Goal: Consume media (video, audio): Consume media (video, audio)

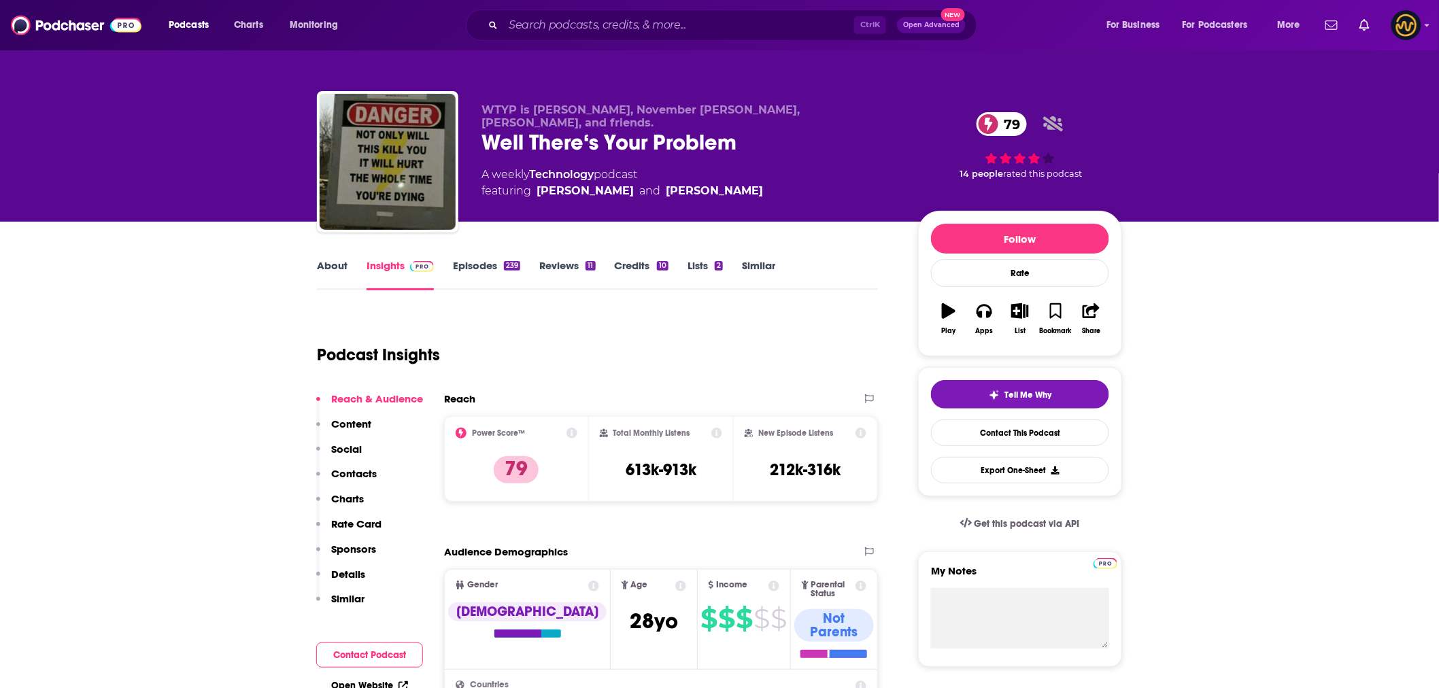
click at [352, 474] on p "Contacts" at bounding box center [354, 473] width 46 height 13
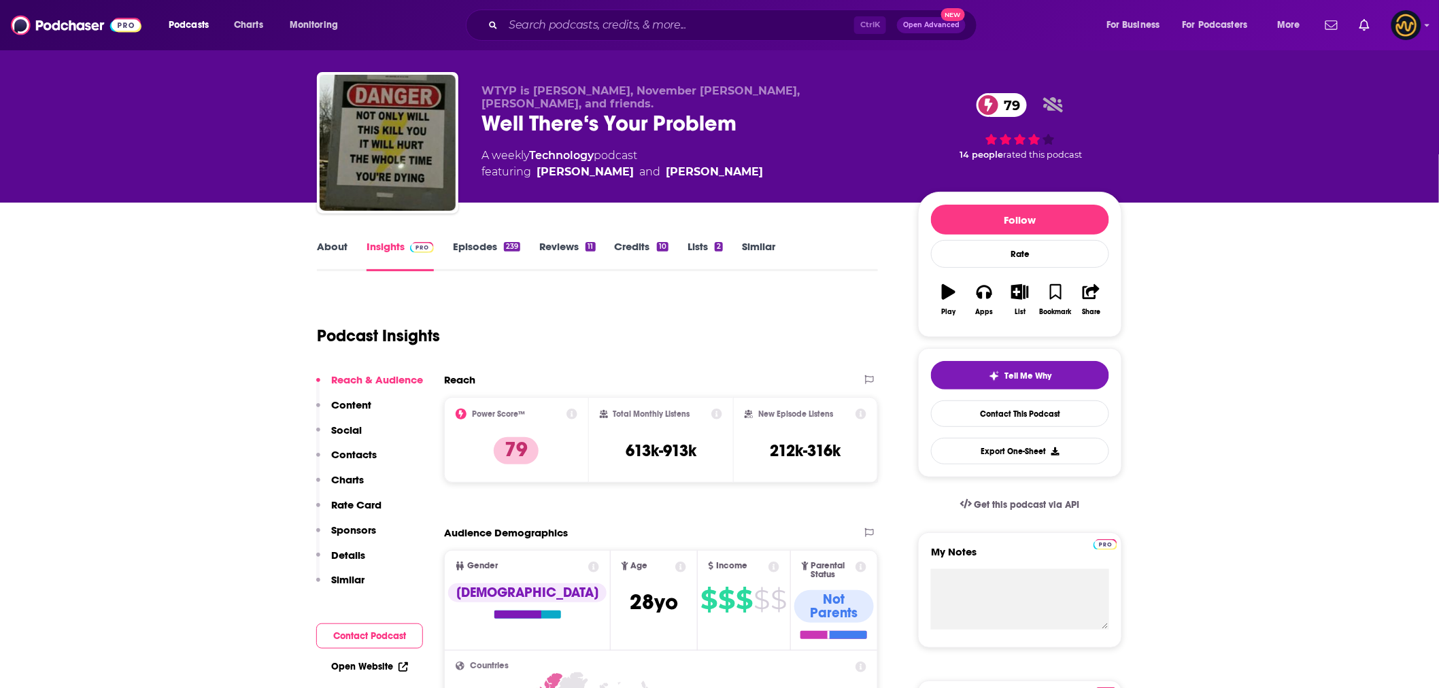
scroll to position [5, 0]
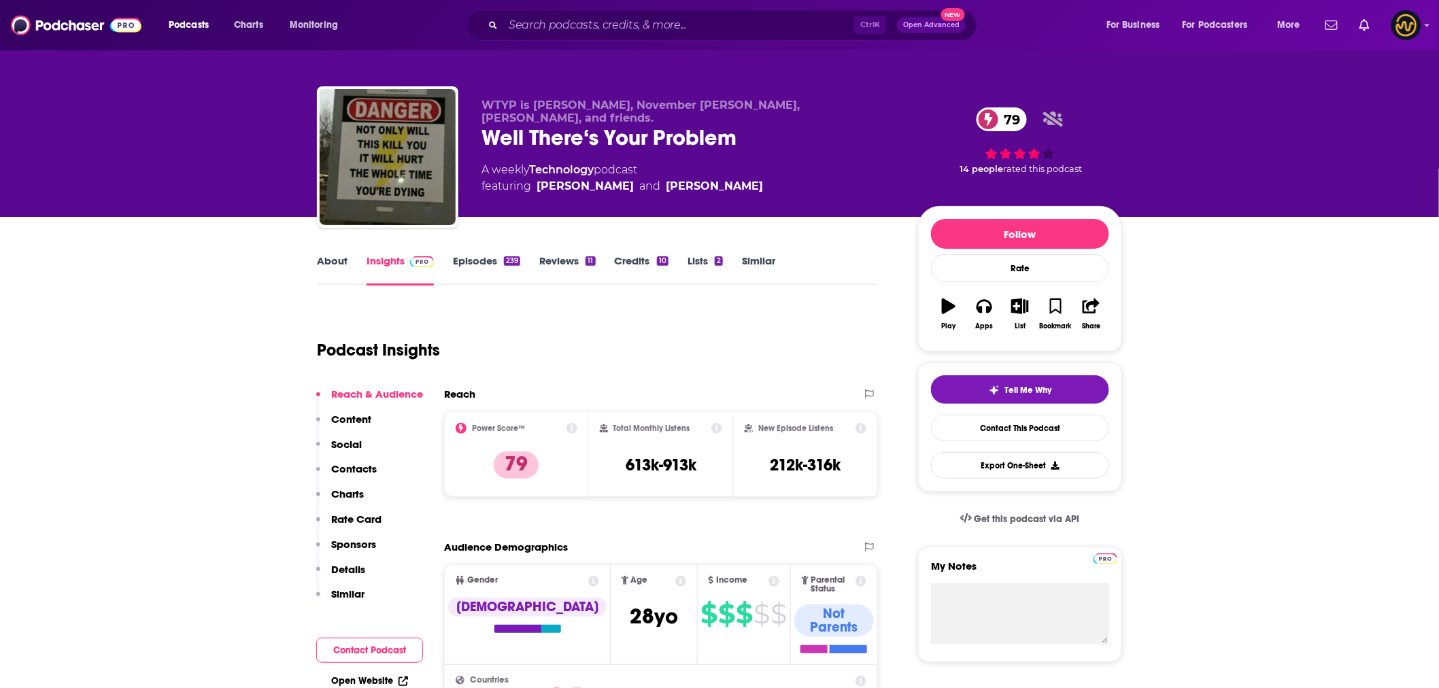
click at [504, 259] on div "239" at bounding box center [512, 261] width 16 height 10
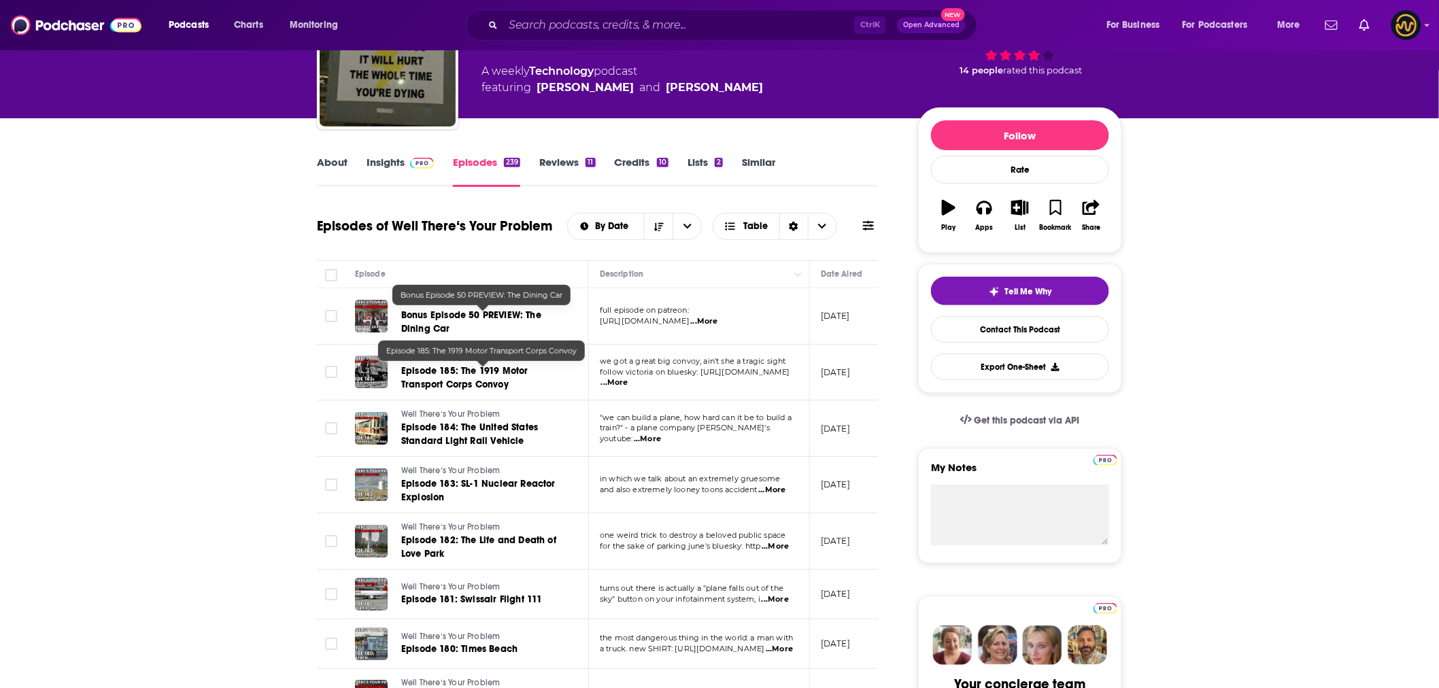
scroll to position [151, 0]
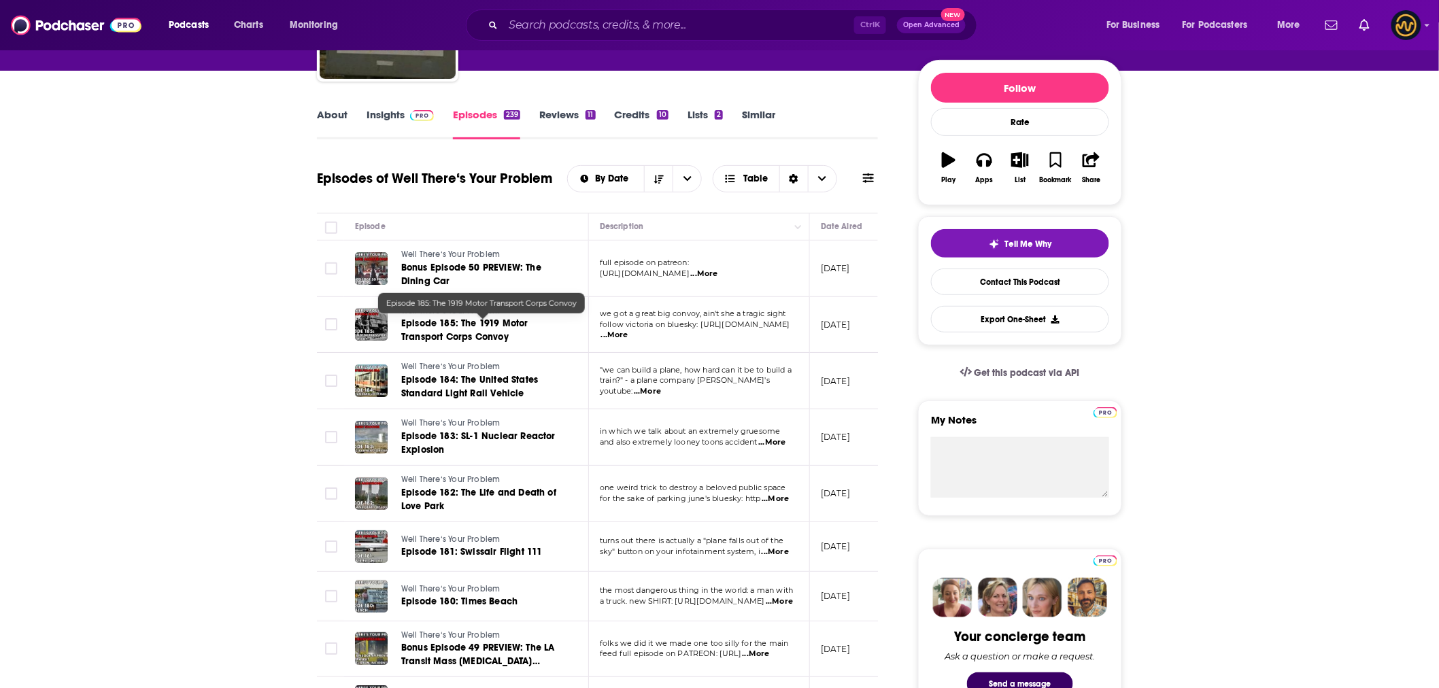
click at [433, 323] on span "Episode 185: The 1919 Motor Transport Corps Convoy" at bounding box center [464, 330] width 127 height 25
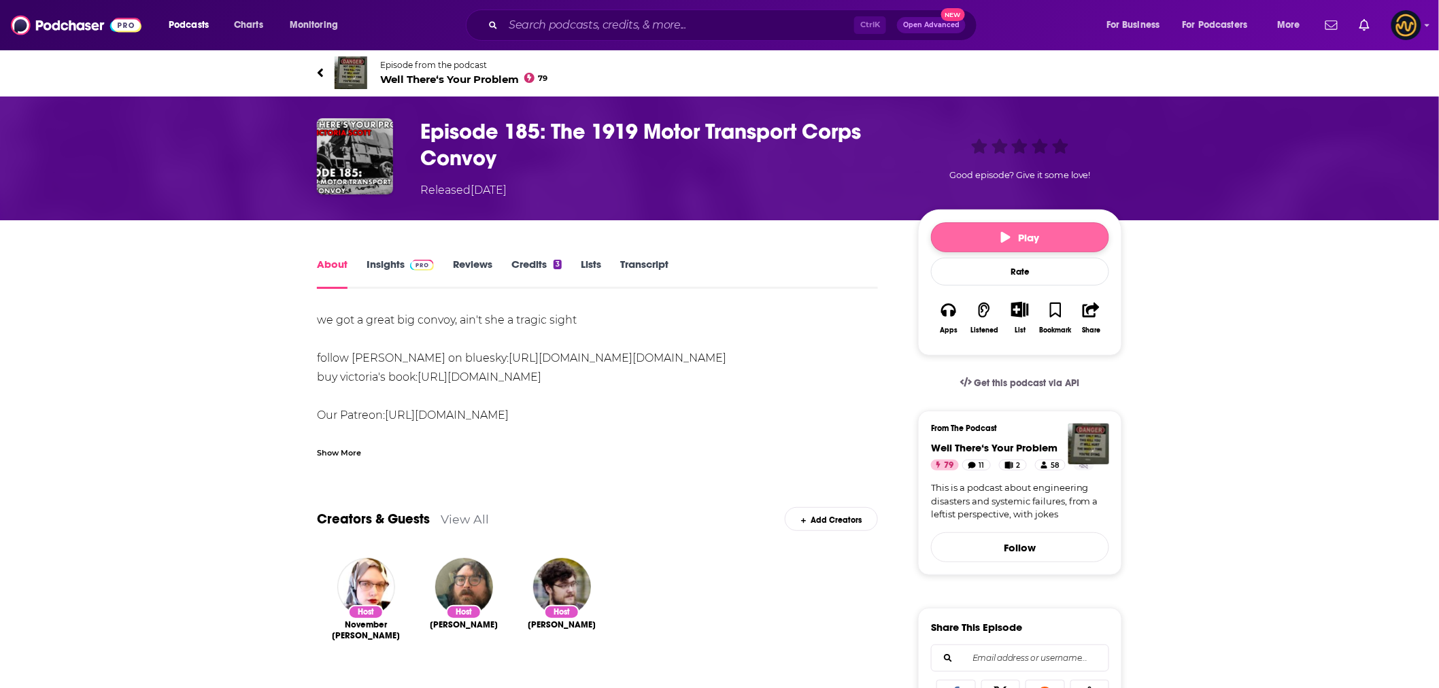
click at [989, 235] on button "Play" at bounding box center [1020, 237] width 178 height 30
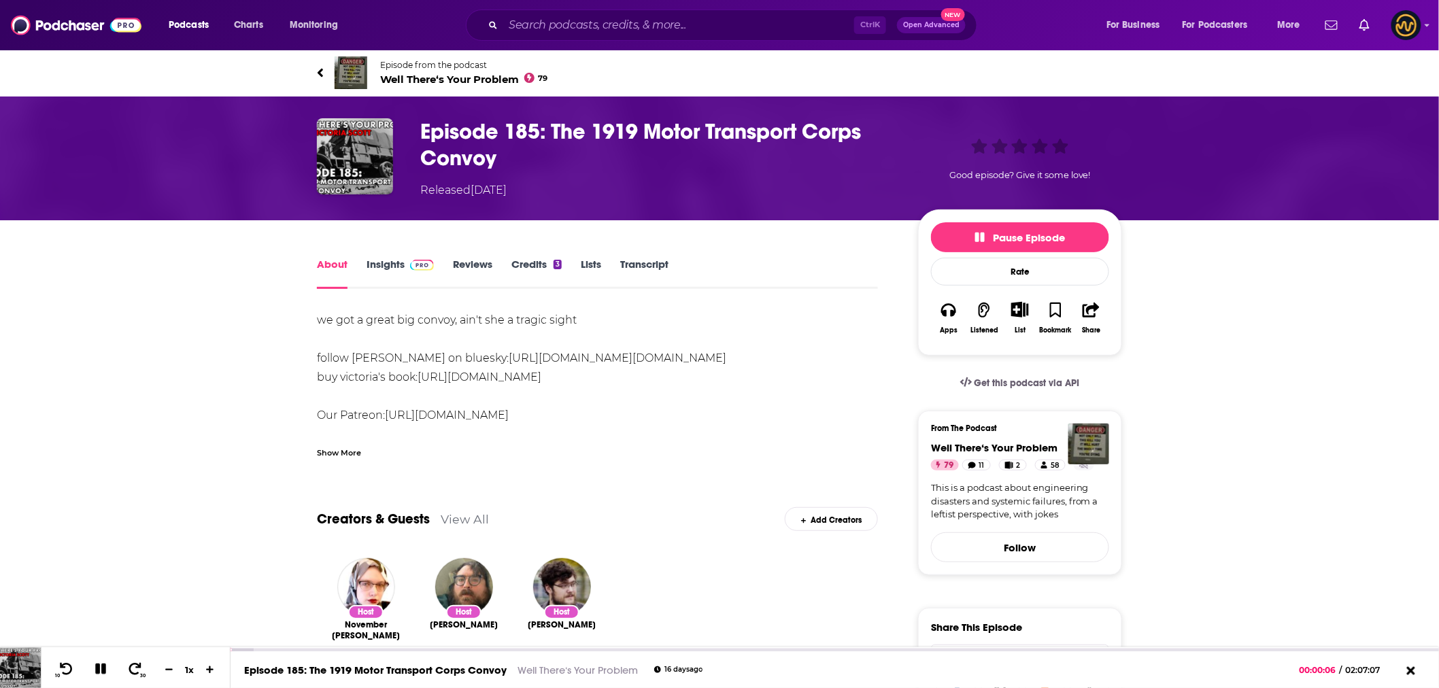
scroll to position [75, 0]
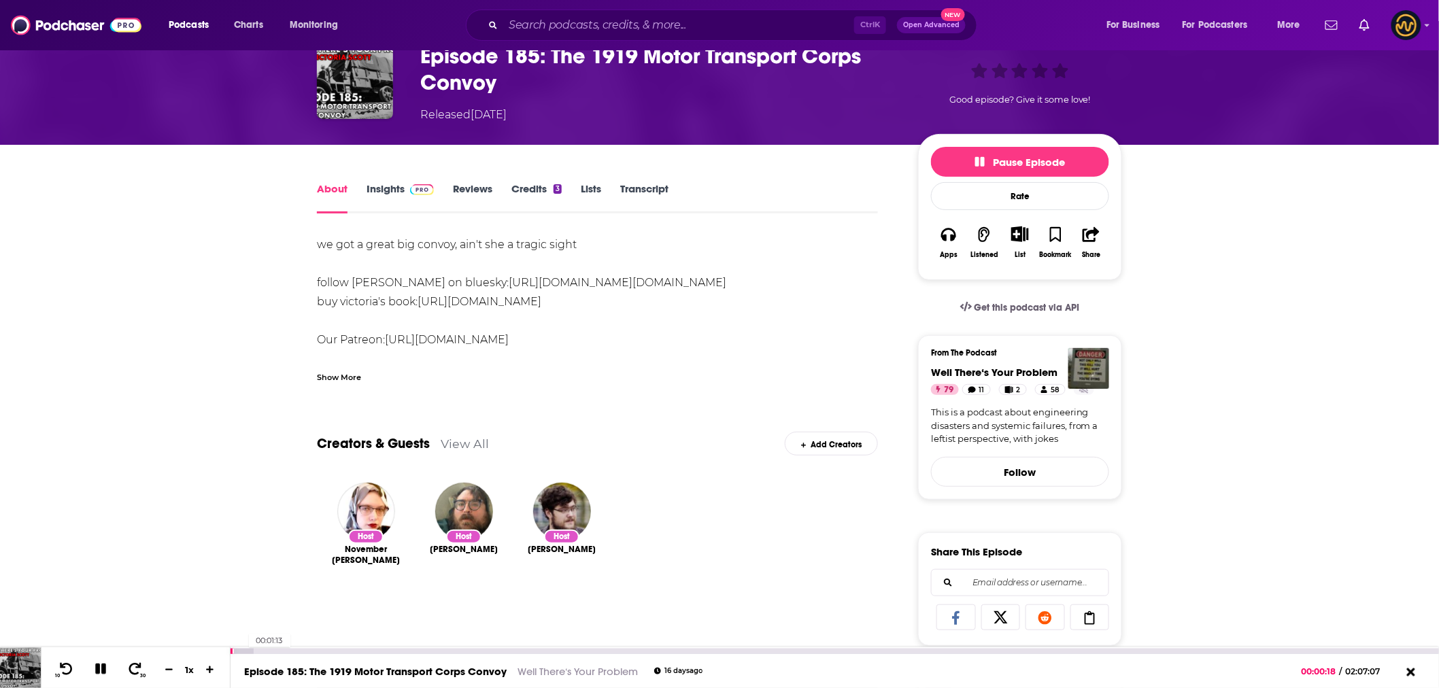
click at [242, 651] on div at bounding box center [242, 651] width 23 height 5
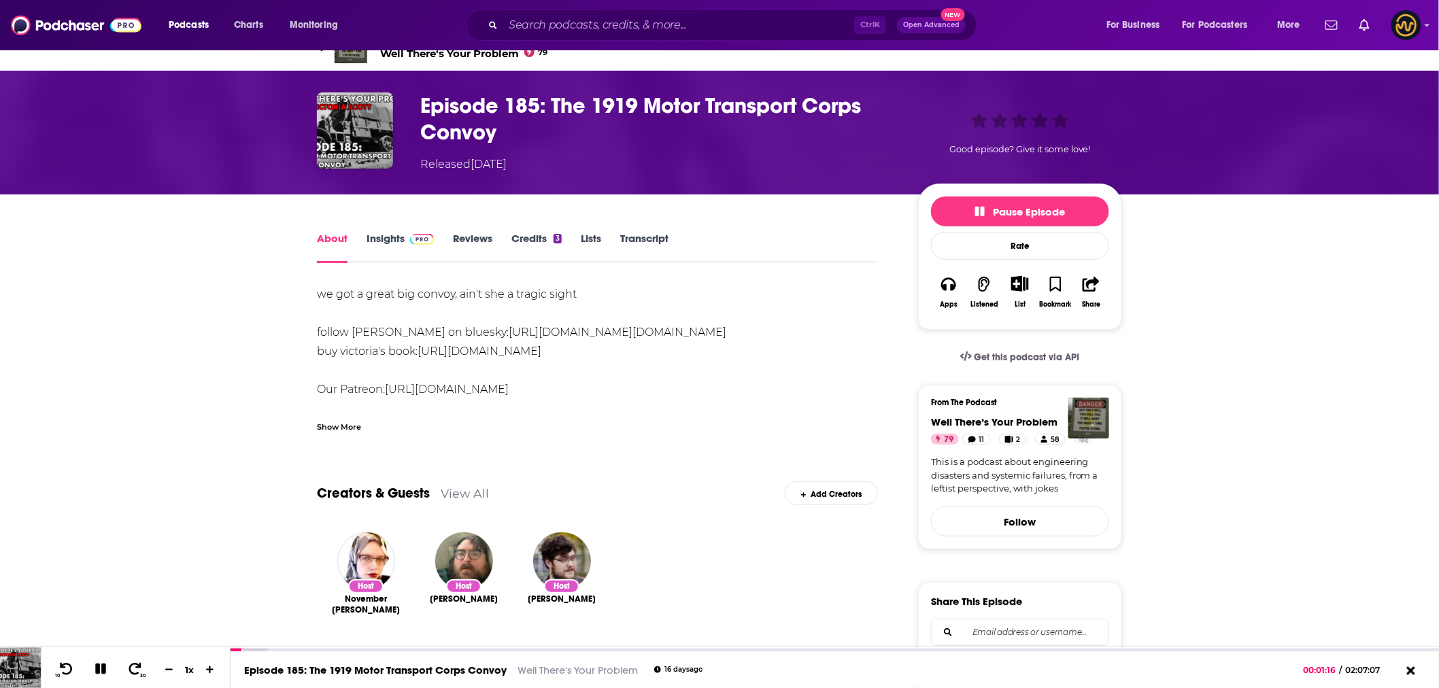
scroll to position [0, 0]
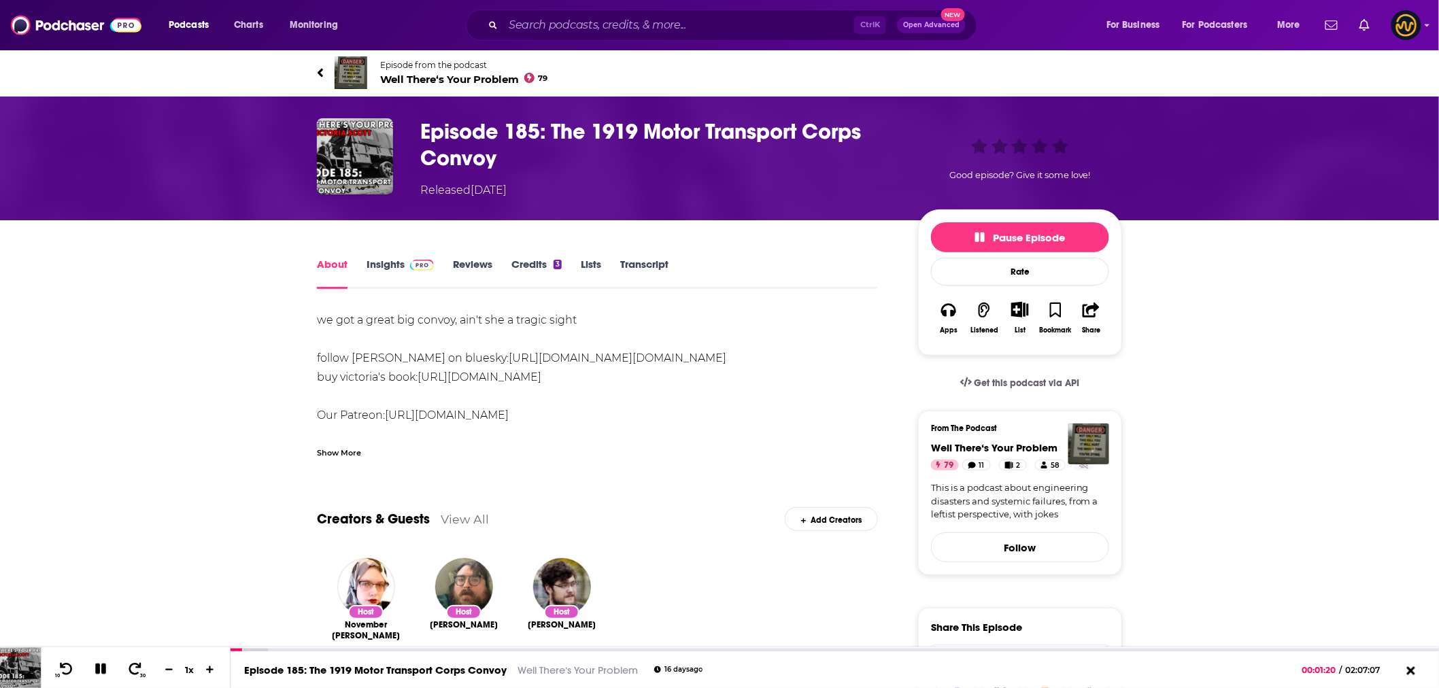
click at [323, 73] on icon at bounding box center [320, 73] width 7 height 14
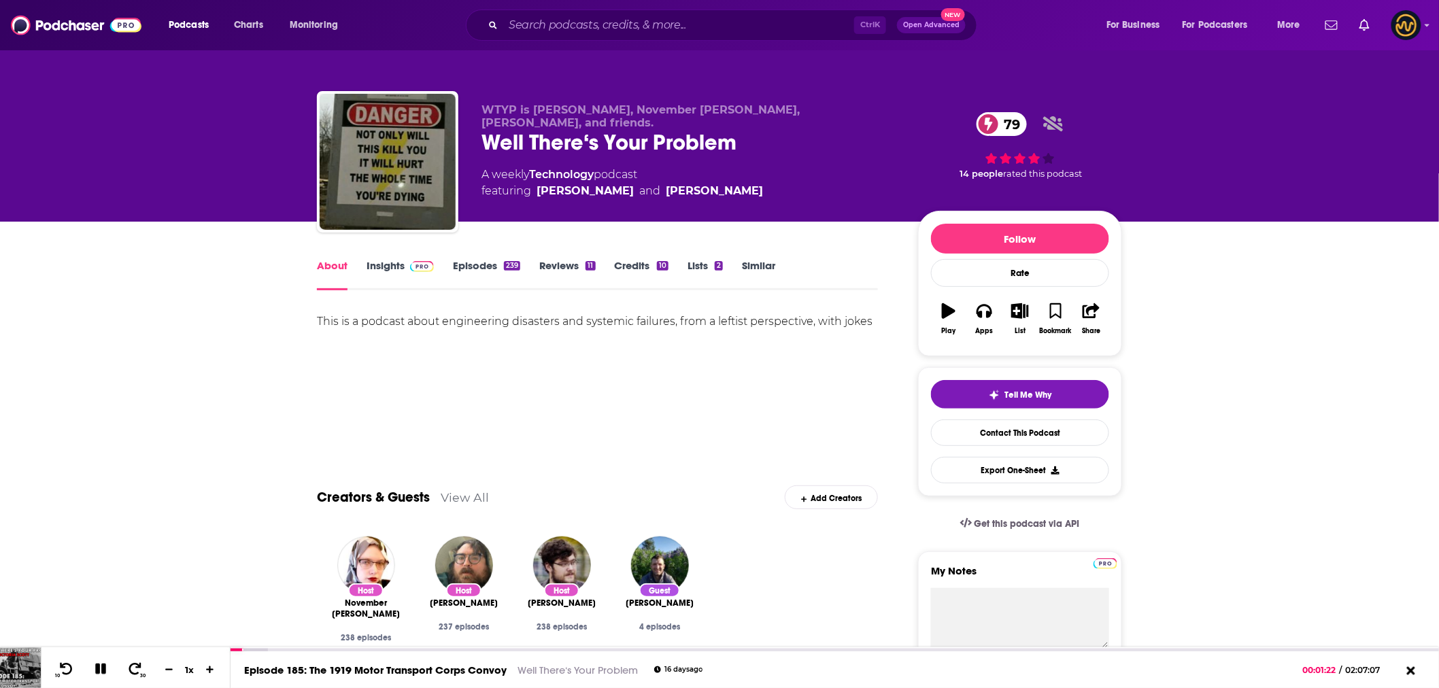
click at [337, 269] on link "About" at bounding box center [332, 274] width 31 height 31
click at [105, 676] on button at bounding box center [101, 670] width 24 height 17
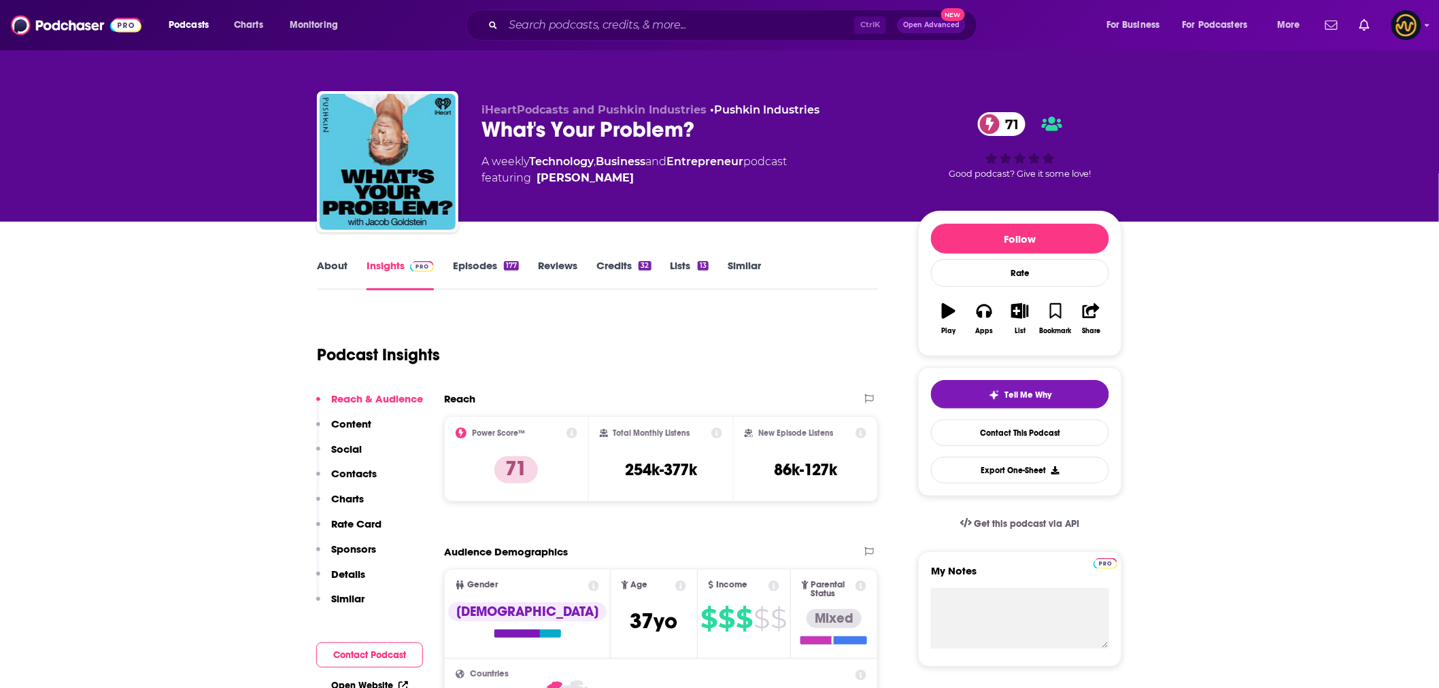
click at [324, 273] on link "About" at bounding box center [332, 274] width 31 height 31
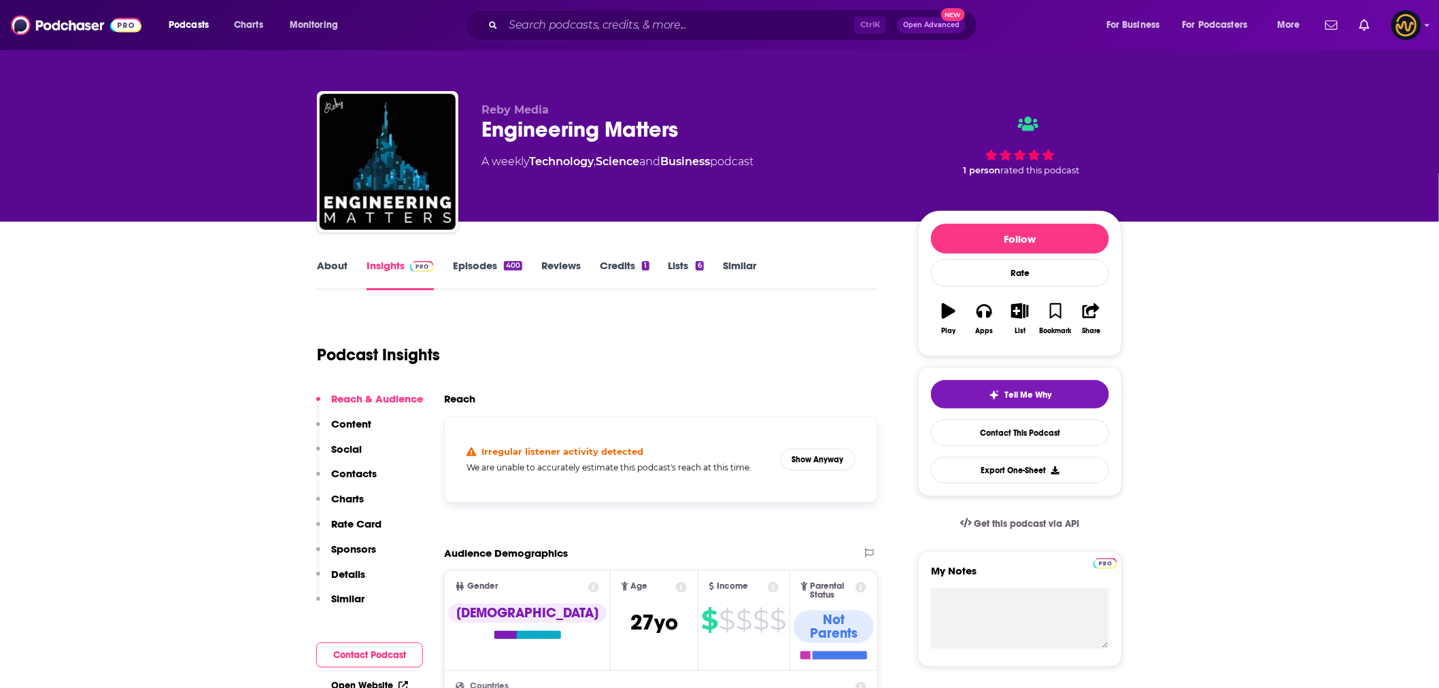
click at [339, 267] on link "About" at bounding box center [332, 274] width 31 height 31
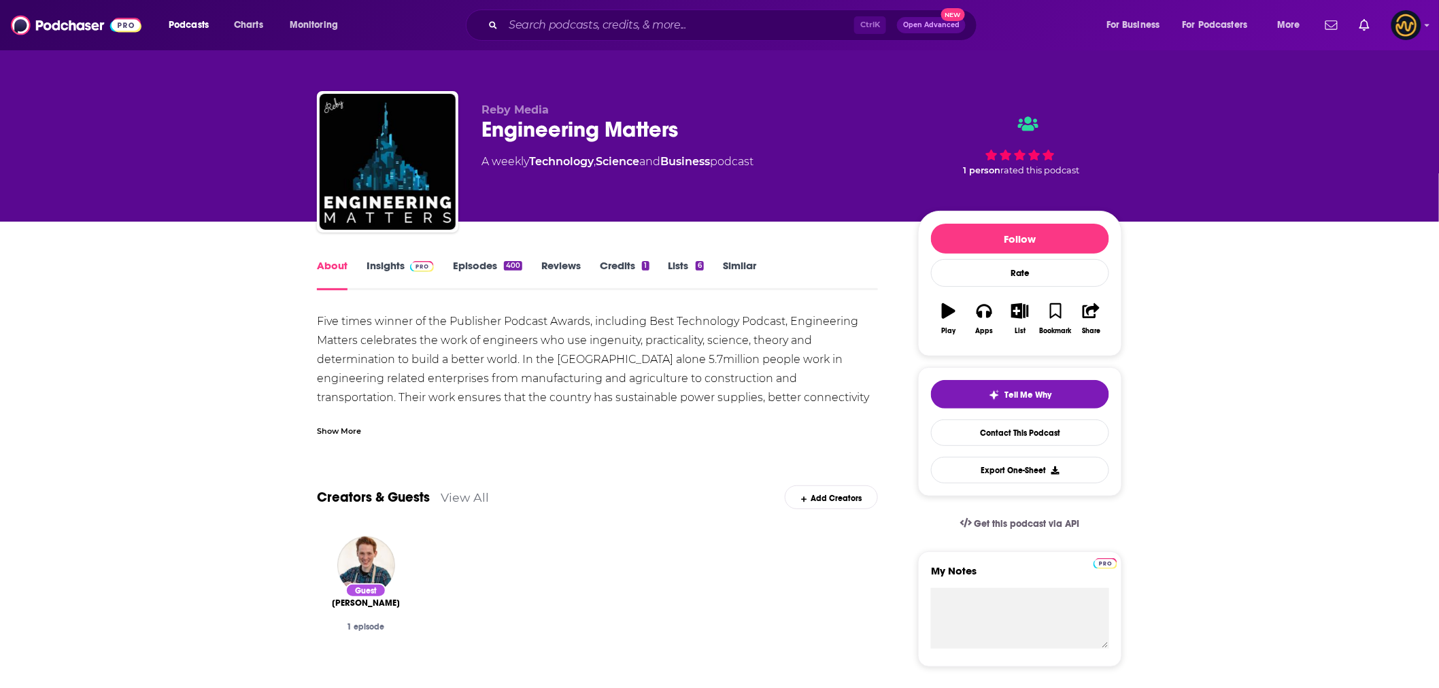
click at [330, 431] on div "Show More" at bounding box center [339, 430] width 44 height 13
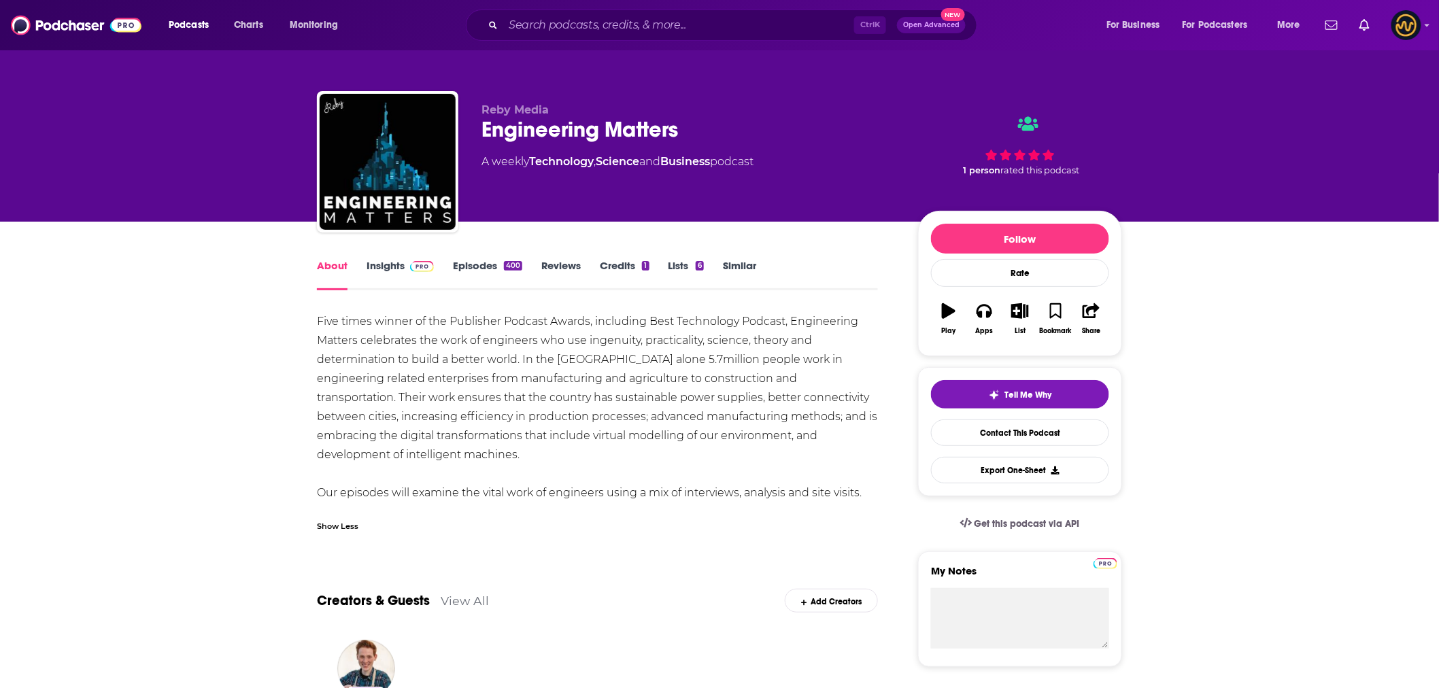
click at [457, 263] on link "Episodes 400" at bounding box center [487, 274] width 69 height 31
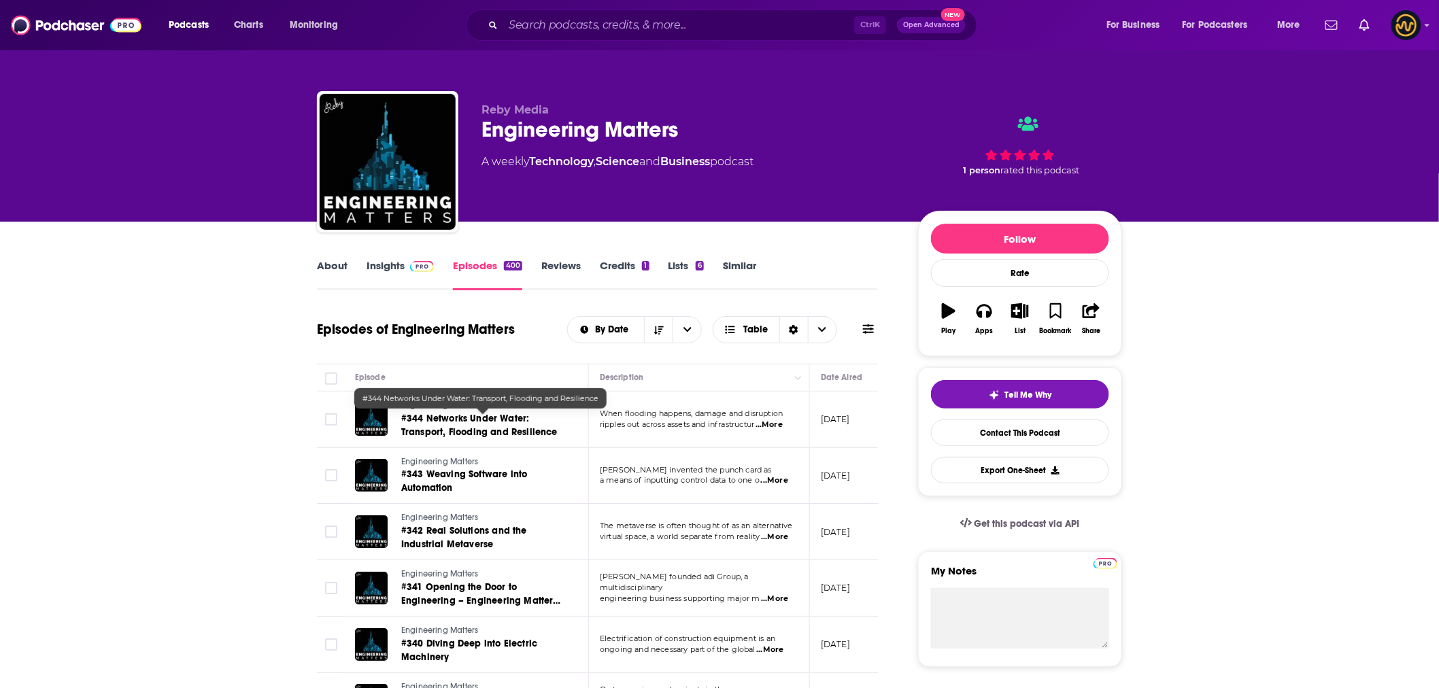
click at [416, 429] on span "#344 Networks Under Water: Transport, Flooding and Resilience" at bounding box center [479, 425] width 156 height 25
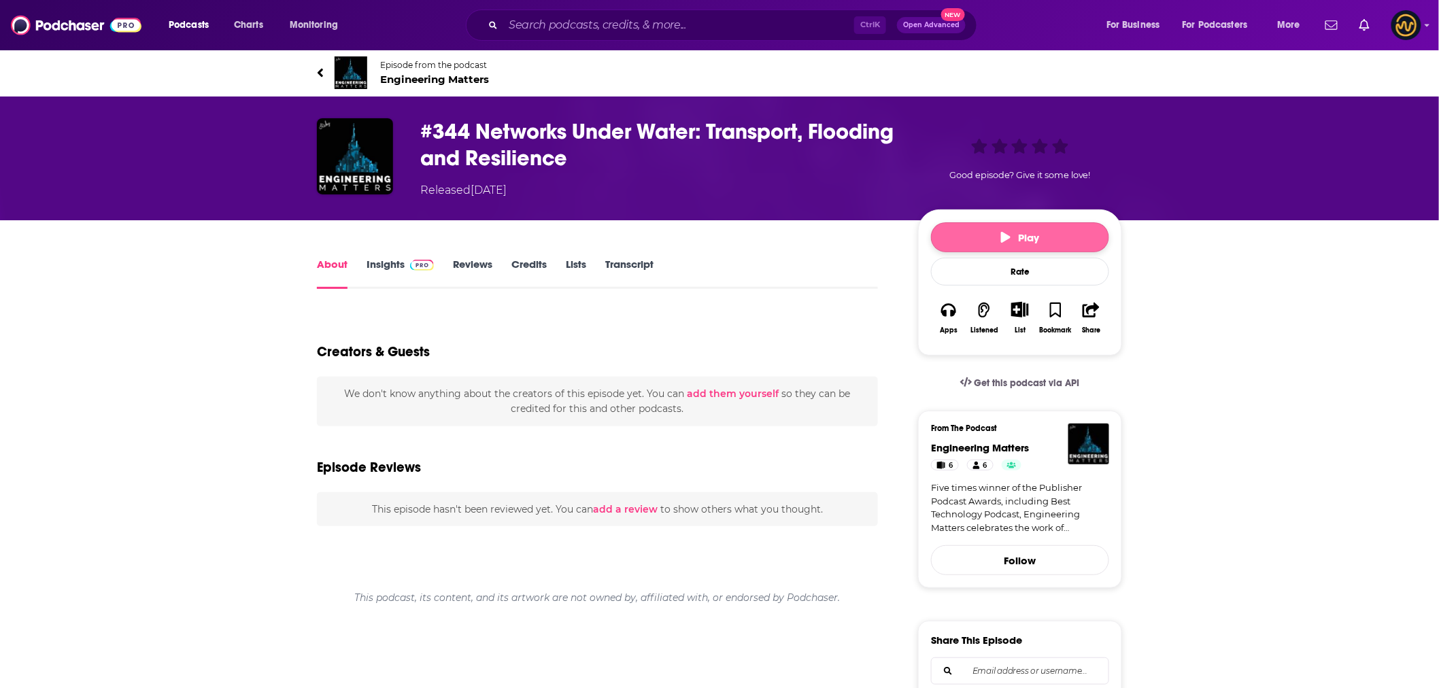
click at [1036, 232] on span "Play" at bounding box center [1020, 237] width 39 height 13
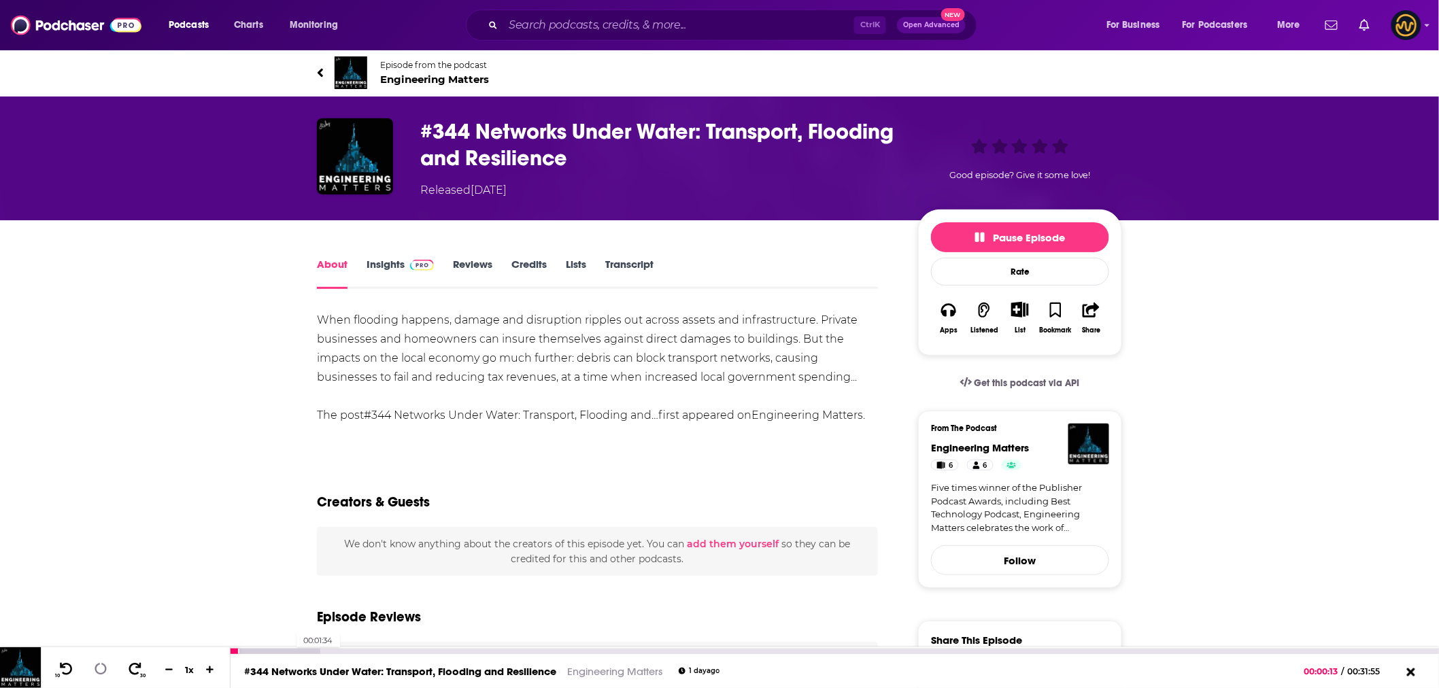
click at [290, 651] on div at bounding box center [275, 651] width 89 height 5
click at [1008, 241] on span "Pause Episode" at bounding box center [1020, 237] width 90 height 13
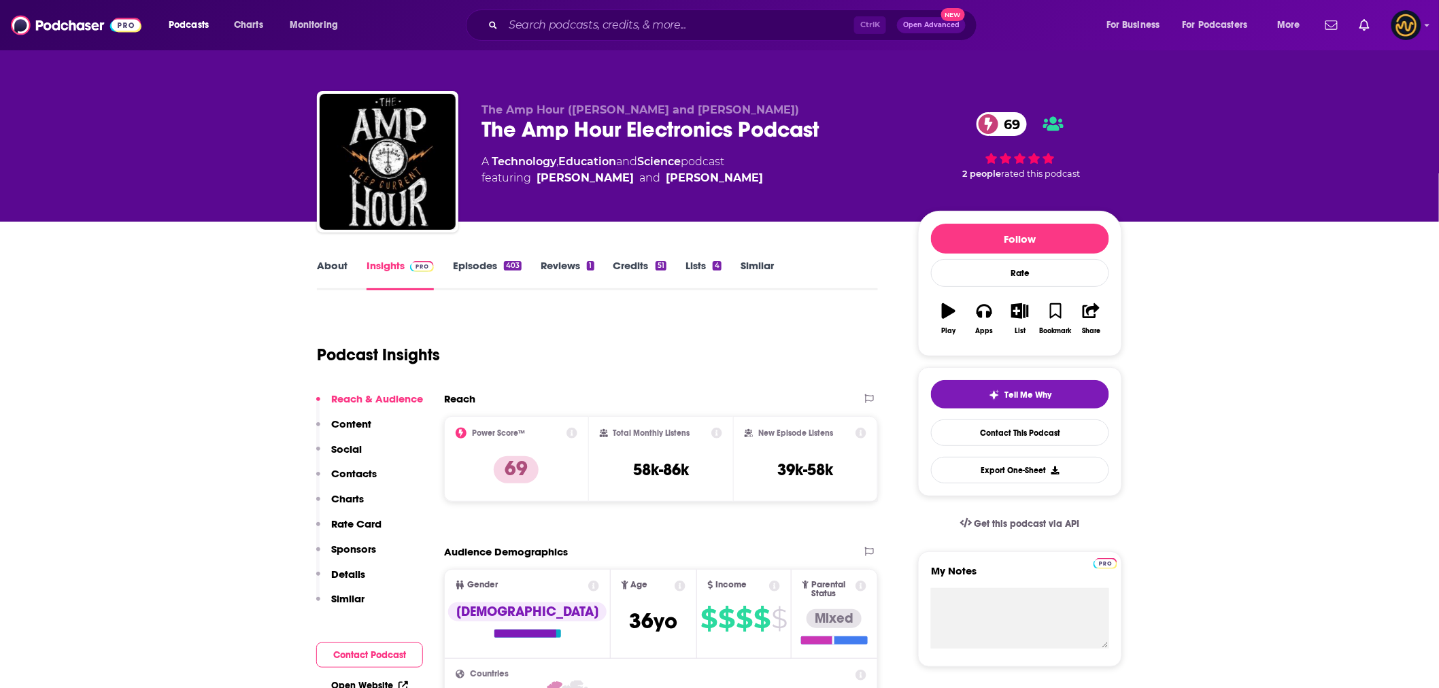
click at [322, 269] on link "About" at bounding box center [332, 274] width 31 height 31
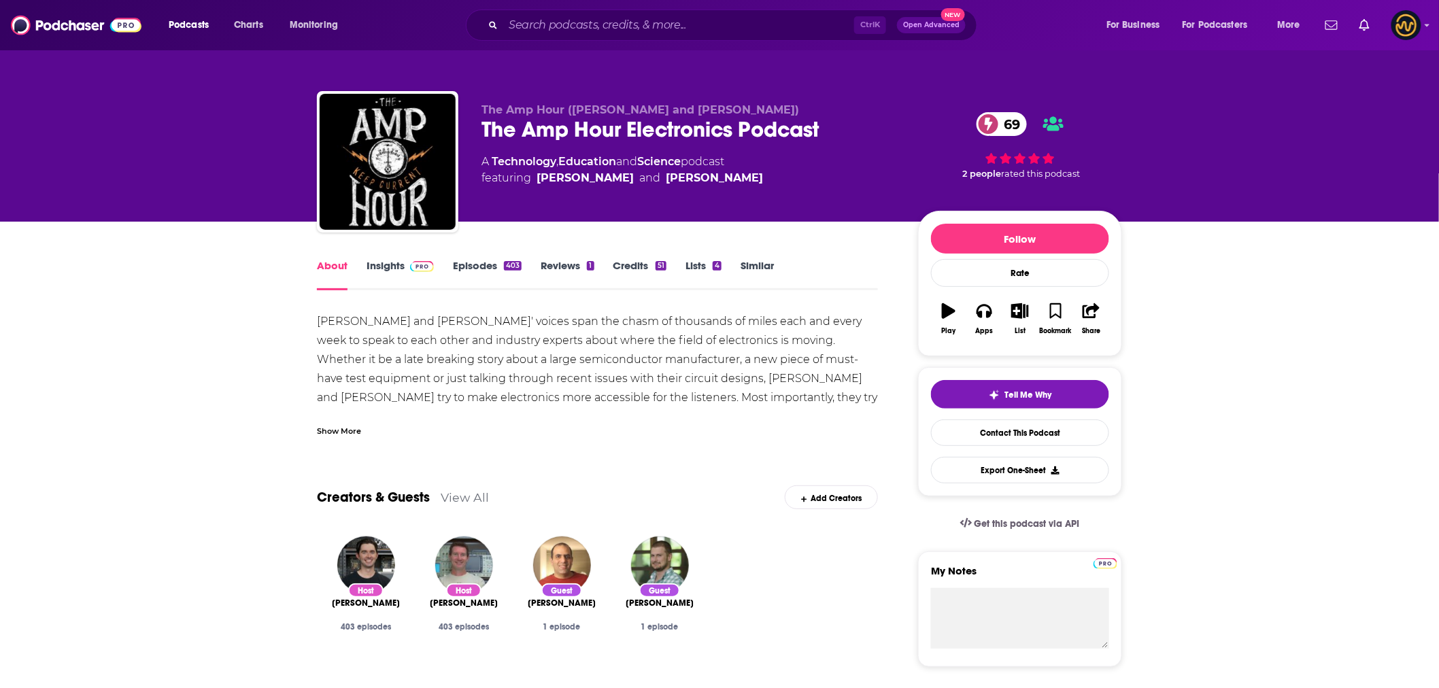
click at [352, 431] on div "Show More" at bounding box center [339, 430] width 44 height 13
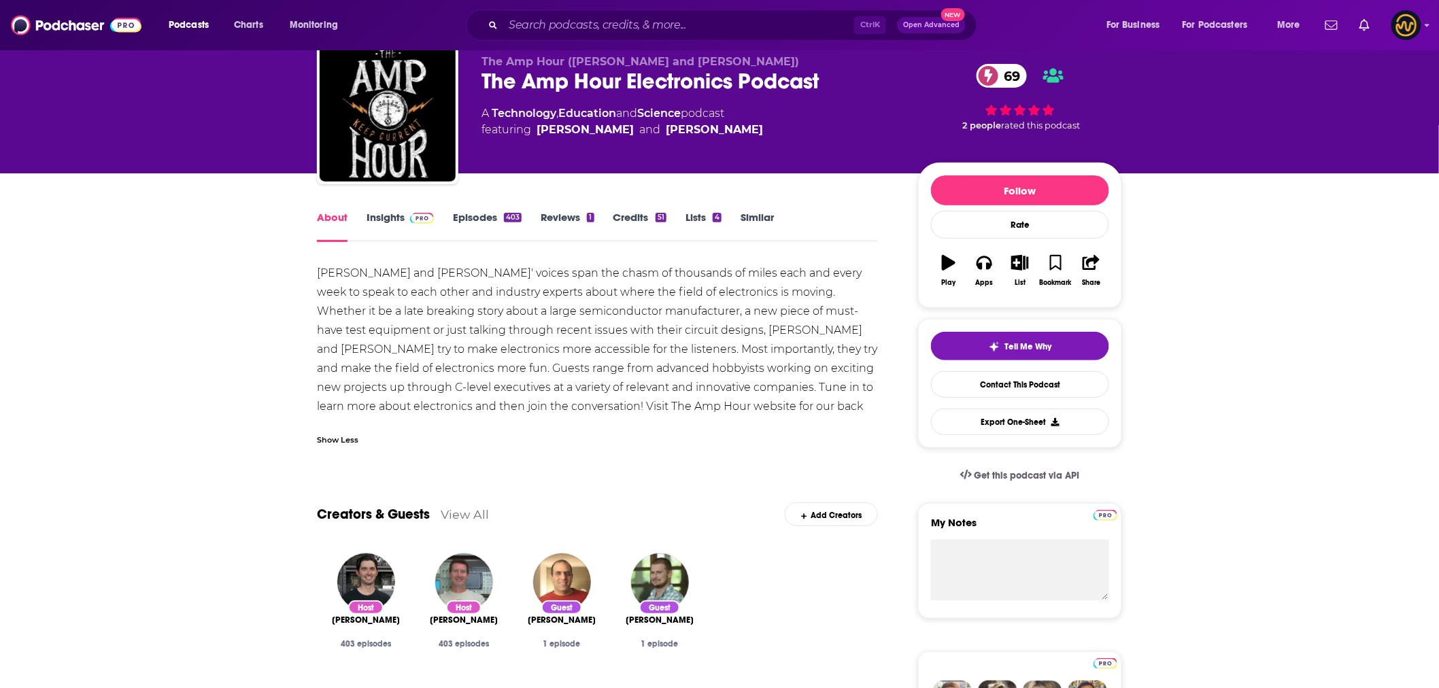
scroll to position [75, 0]
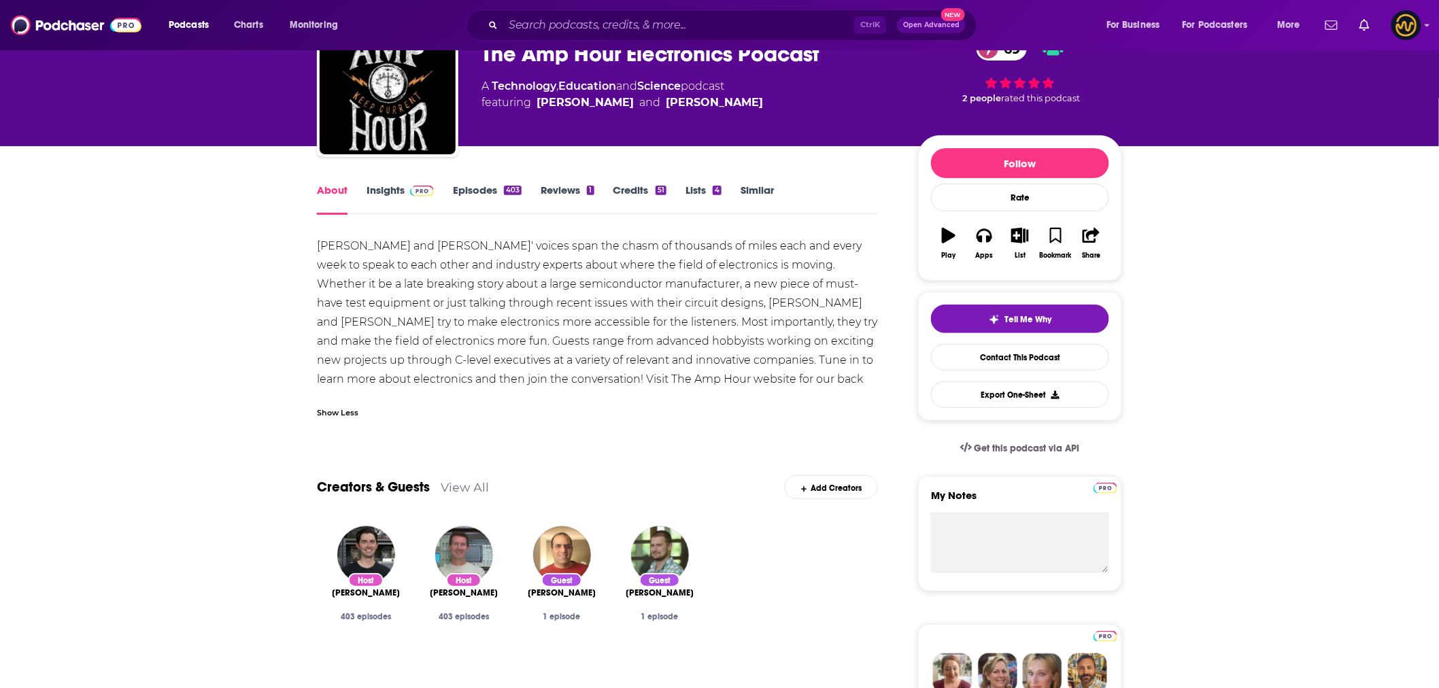
click at [472, 188] on link "Episodes 403" at bounding box center [487, 199] width 69 height 31
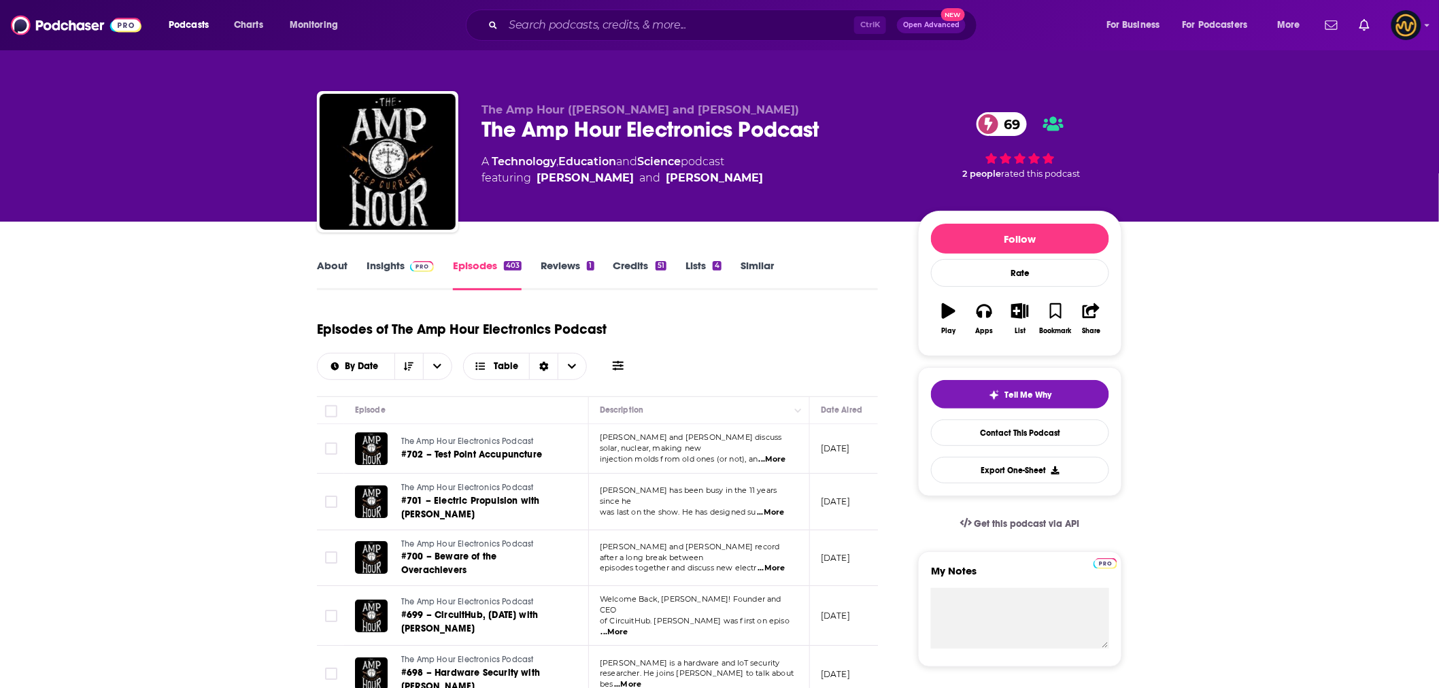
click at [617, 132] on div "The Amp Hour Electronics Podcast 69" at bounding box center [688, 129] width 415 height 27
click at [619, 132] on div "The Amp Hour Electronics Podcast 69" at bounding box center [688, 129] width 415 height 27
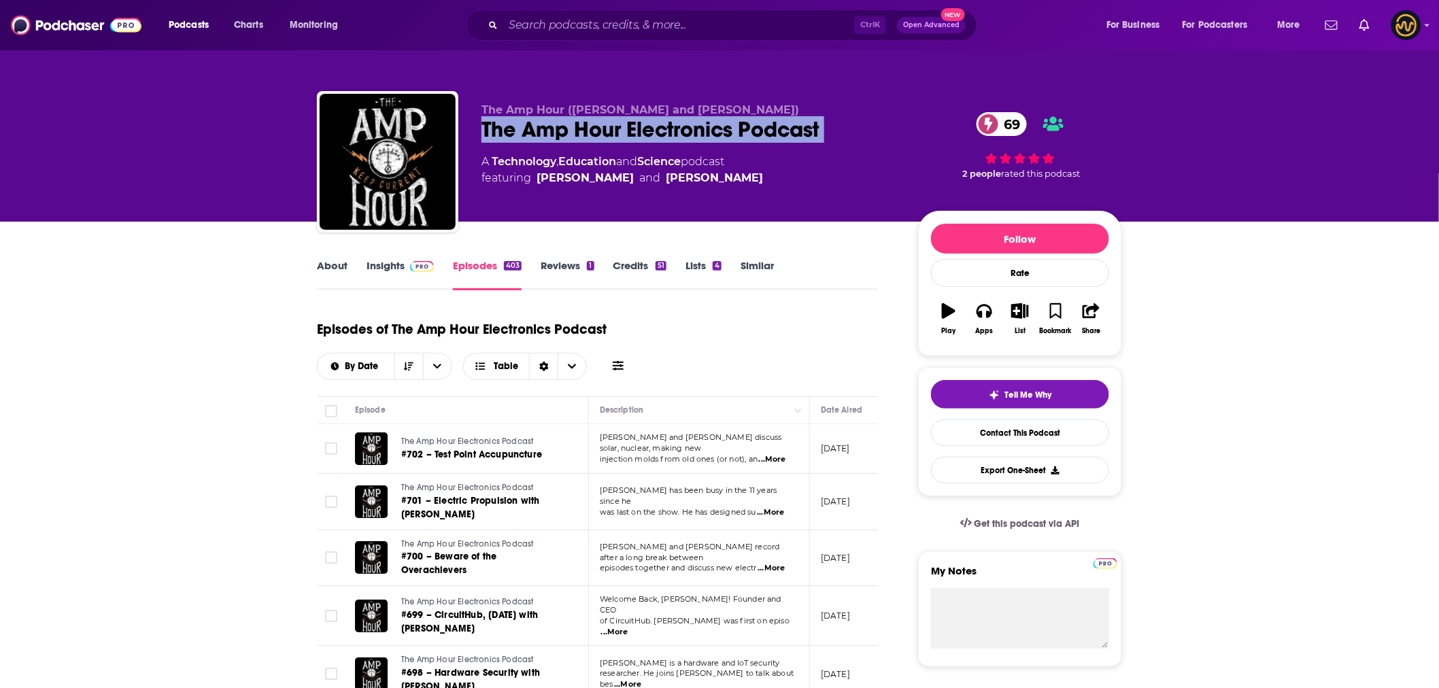
copy div "The Amp Hour Electronics Podcast 69"
click at [383, 268] on link "Insights" at bounding box center [400, 274] width 67 height 31
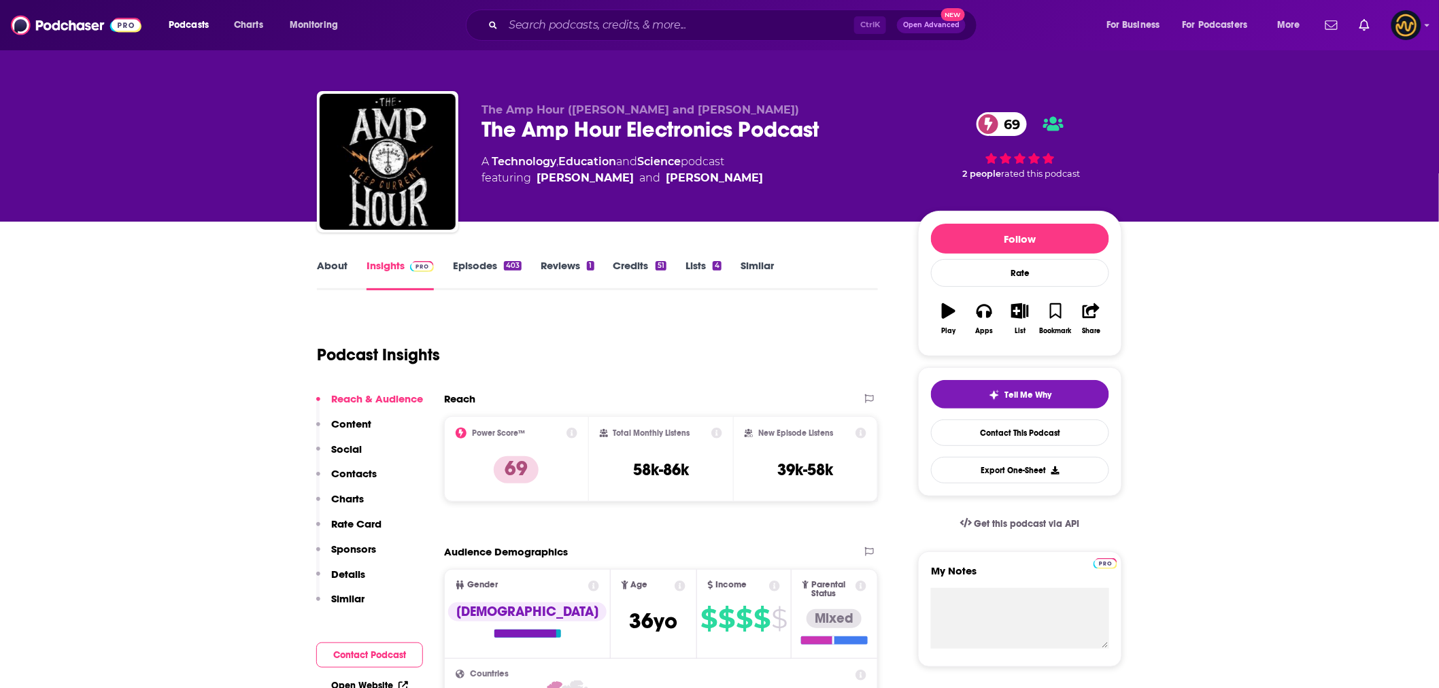
click at [358, 473] on p "Contacts" at bounding box center [354, 473] width 46 height 13
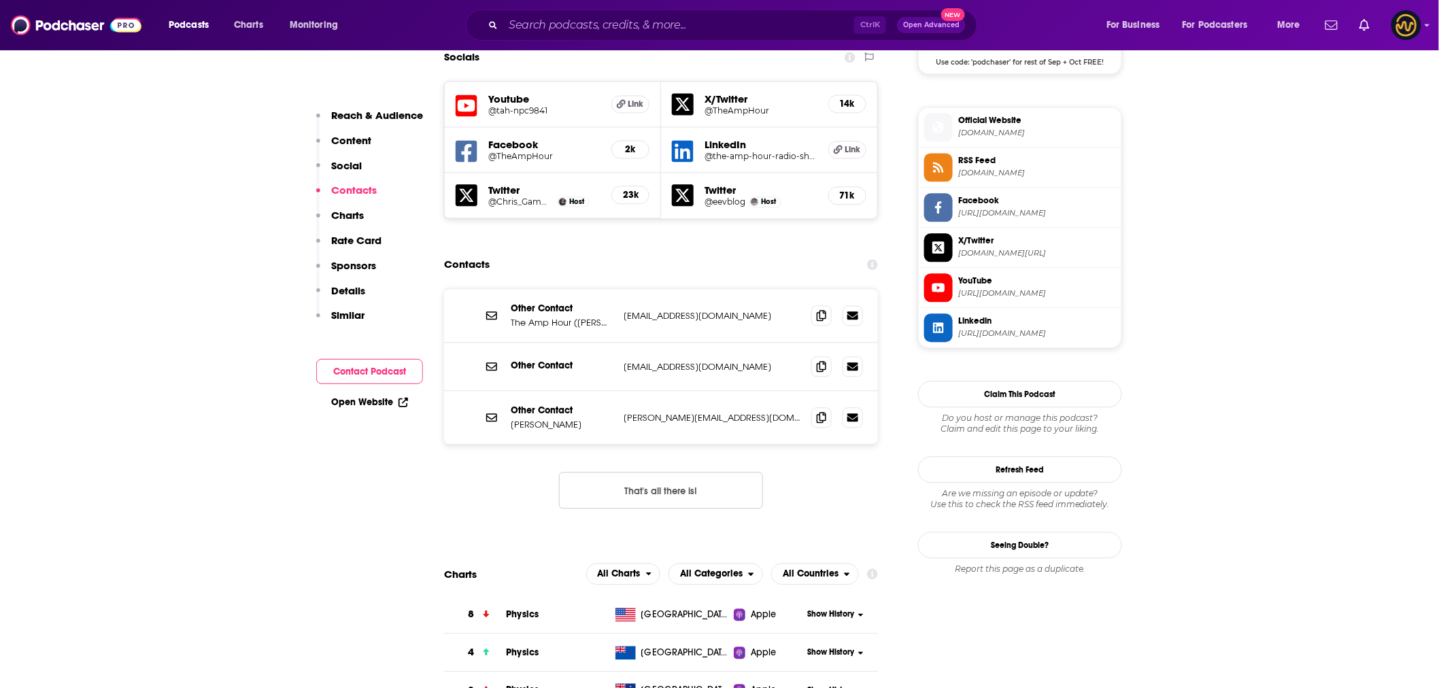
scroll to position [1184, 0]
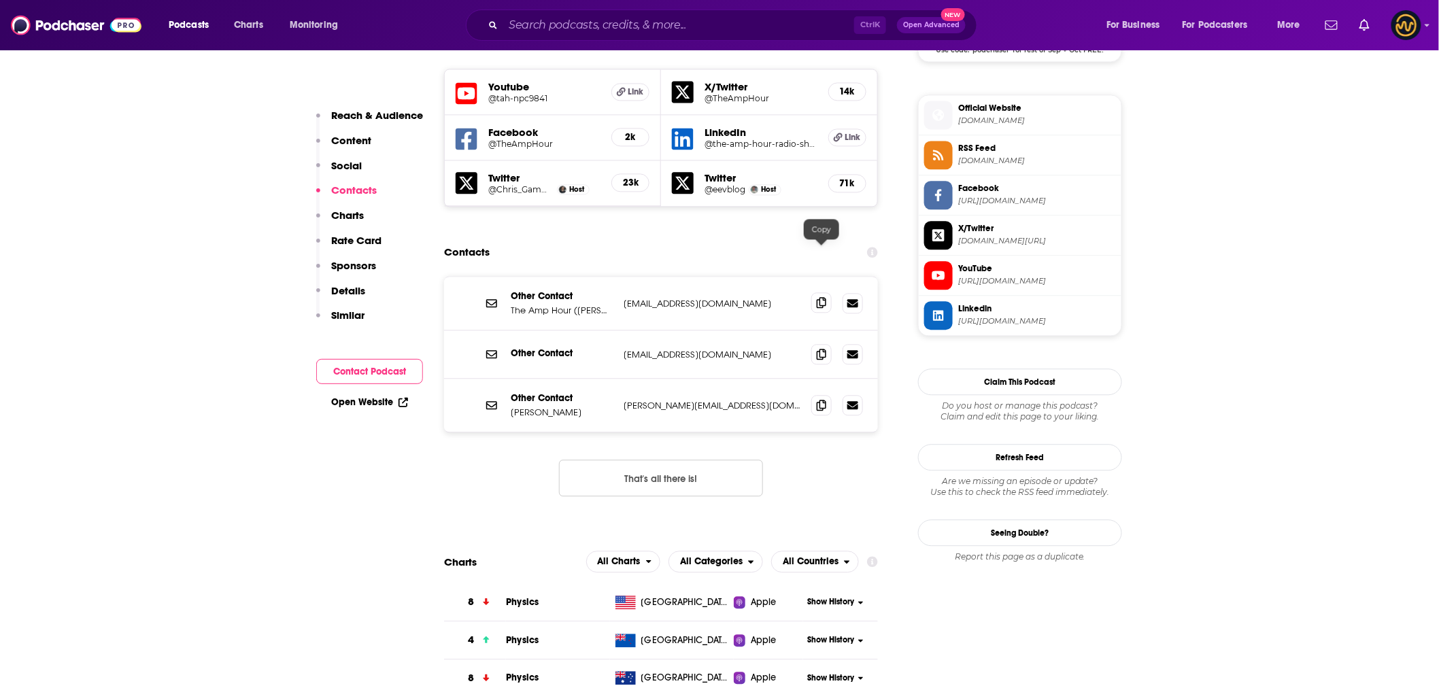
click at [817, 297] on icon at bounding box center [822, 302] width 10 height 11
click at [823, 399] on icon at bounding box center [822, 404] width 10 height 11
click at [819, 348] on icon at bounding box center [822, 353] width 10 height 11
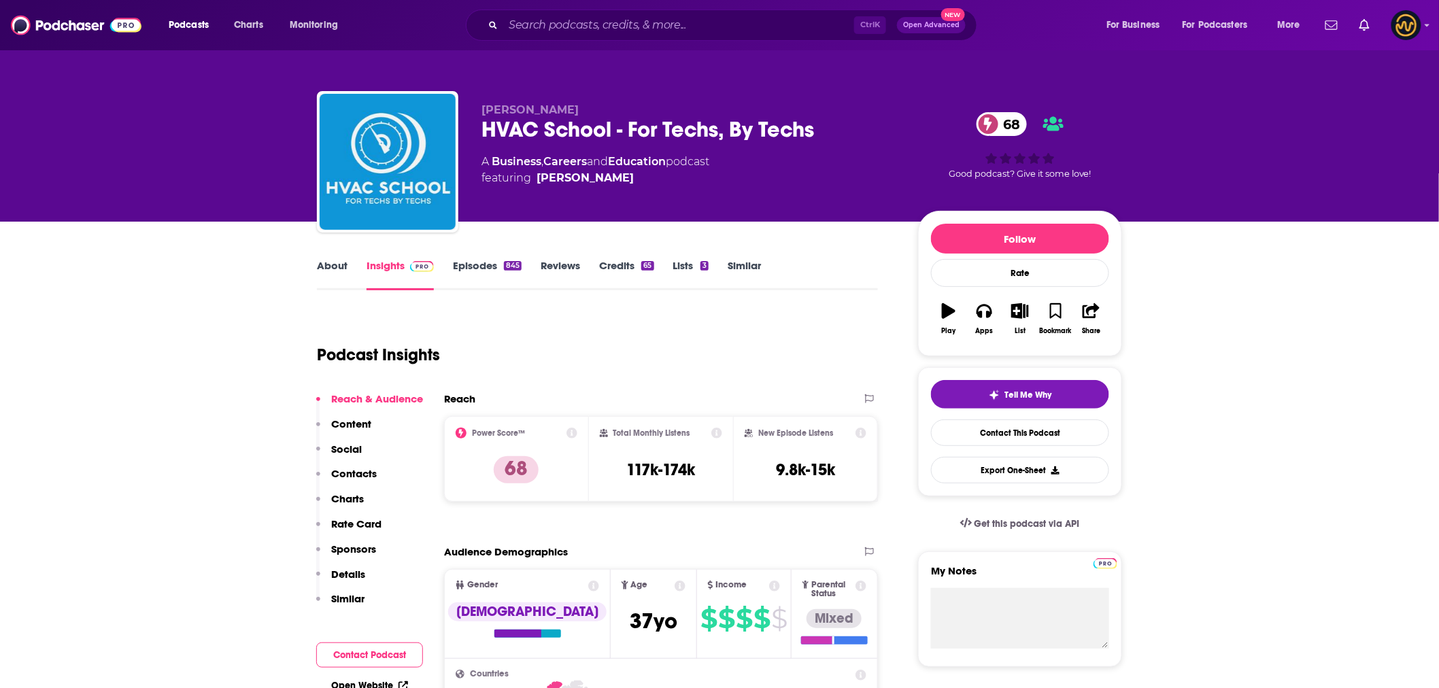
click at [473, 263] on link "Episodes 845" at bounding box center [487, 274] width 69 height 31
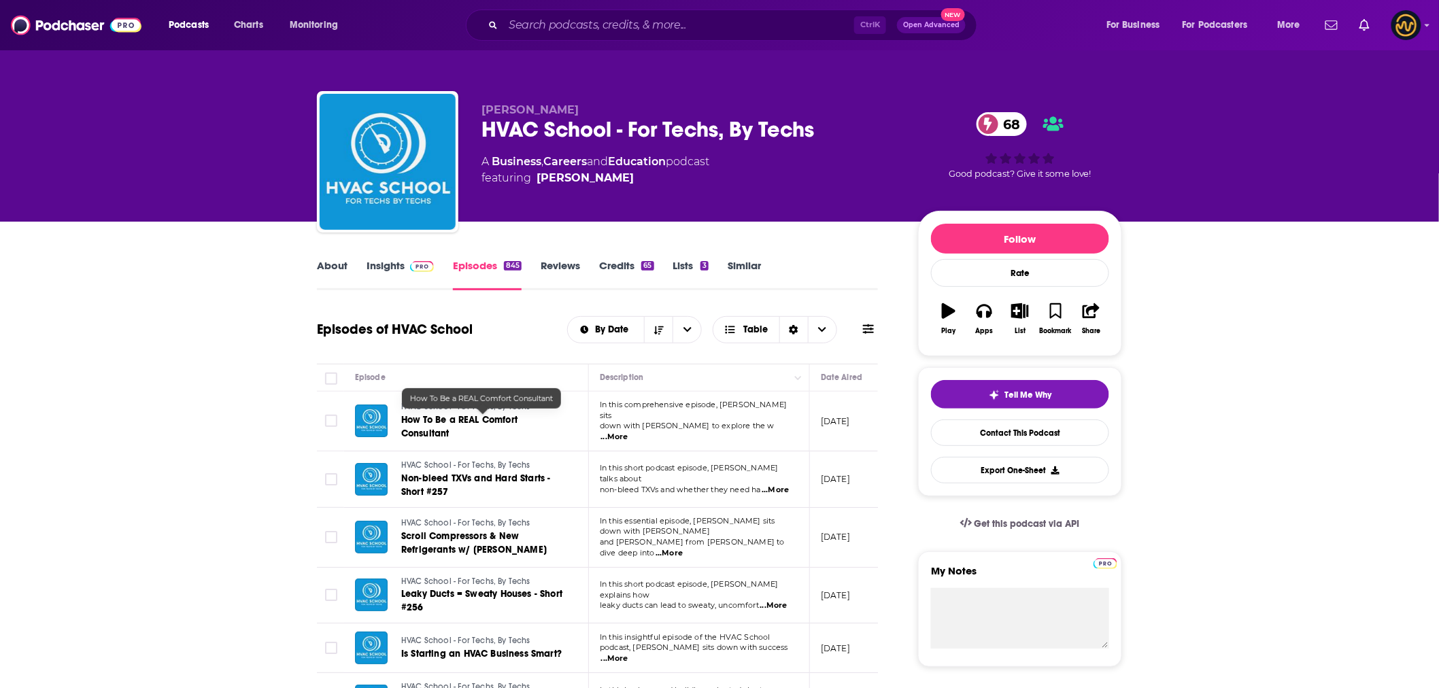
click at [426, 422] on span "How To Be a REAL Comfort Consultant" at bounding box center [459, 426] width 116 height 25
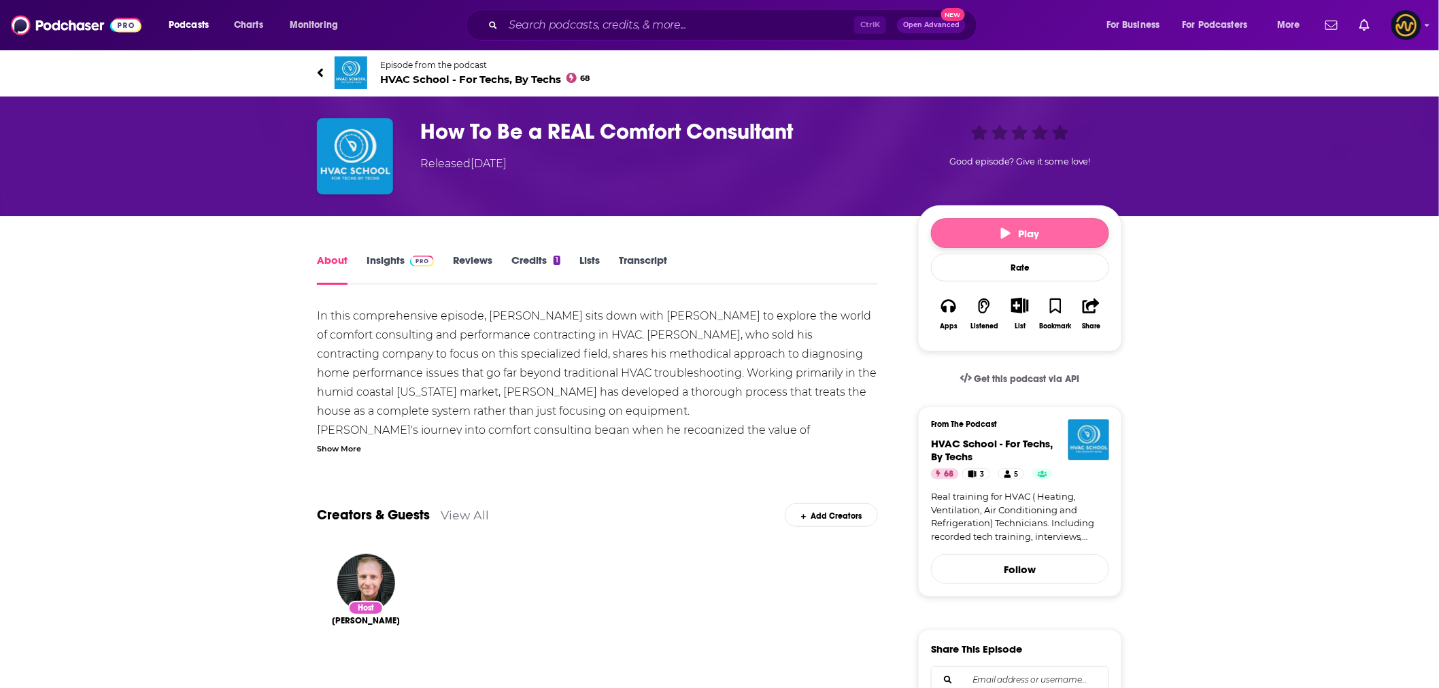
click at [954, 232] on button "Play" at bounding box center [1020, 233] width 178 height 30
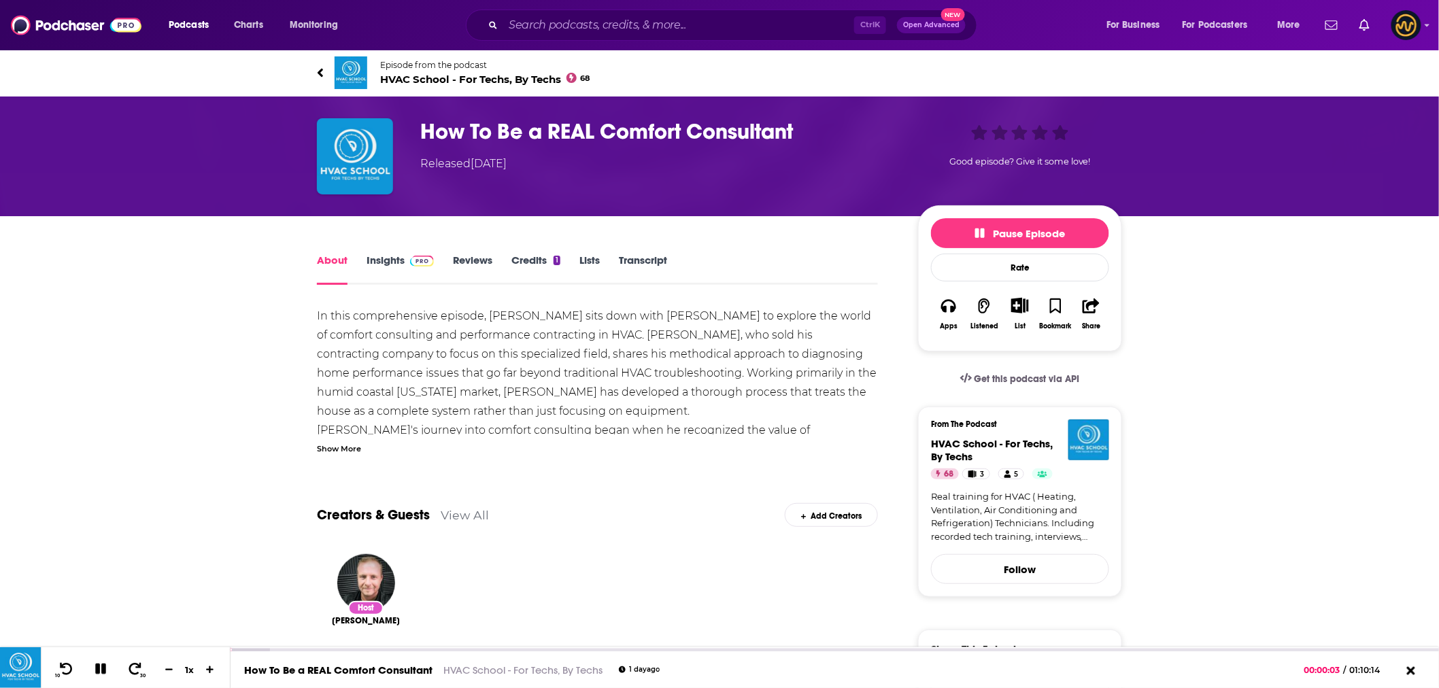
click at [335, 263] on link "About" at bounding box center [332, 269] width 31 height 31
click at [321, 71] on icon at bounding box center [320, 72] width 5 height 9
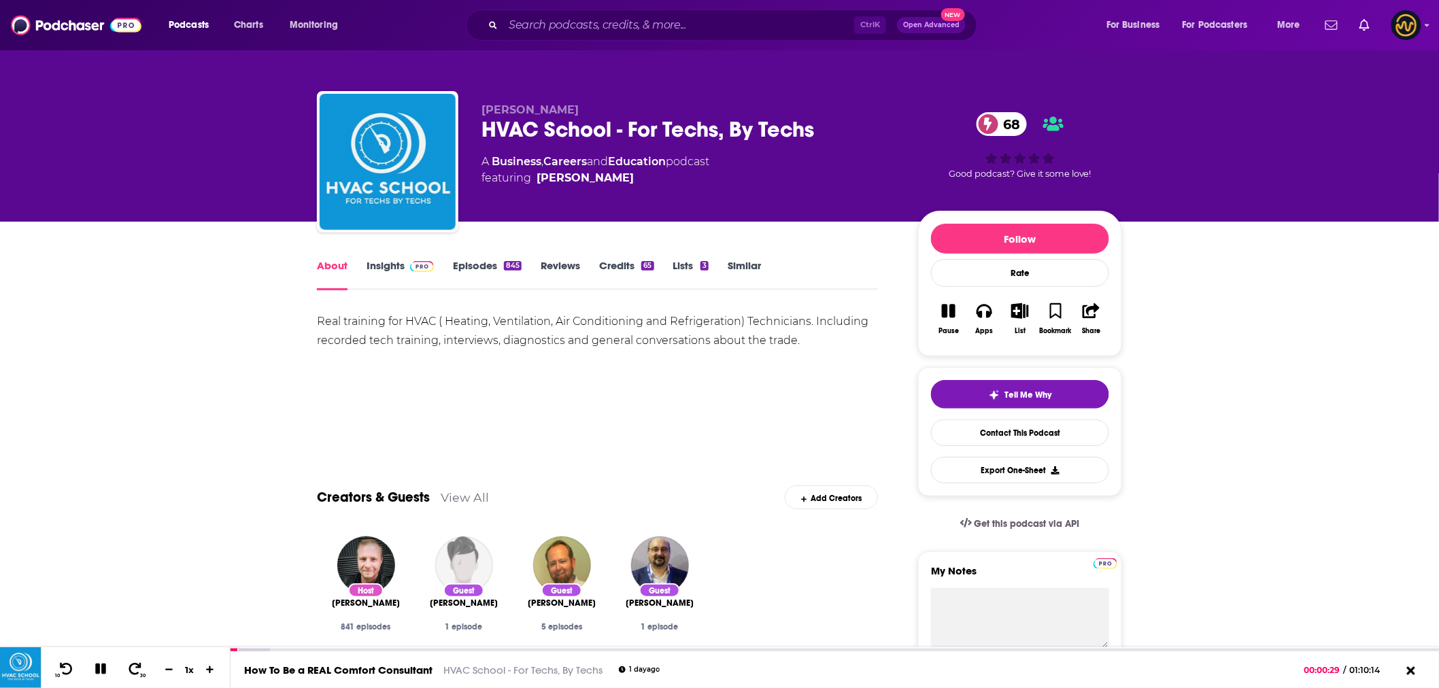
click at [390, 271] on link "Insights" at bounding box center [400, 274] width 67 height 31
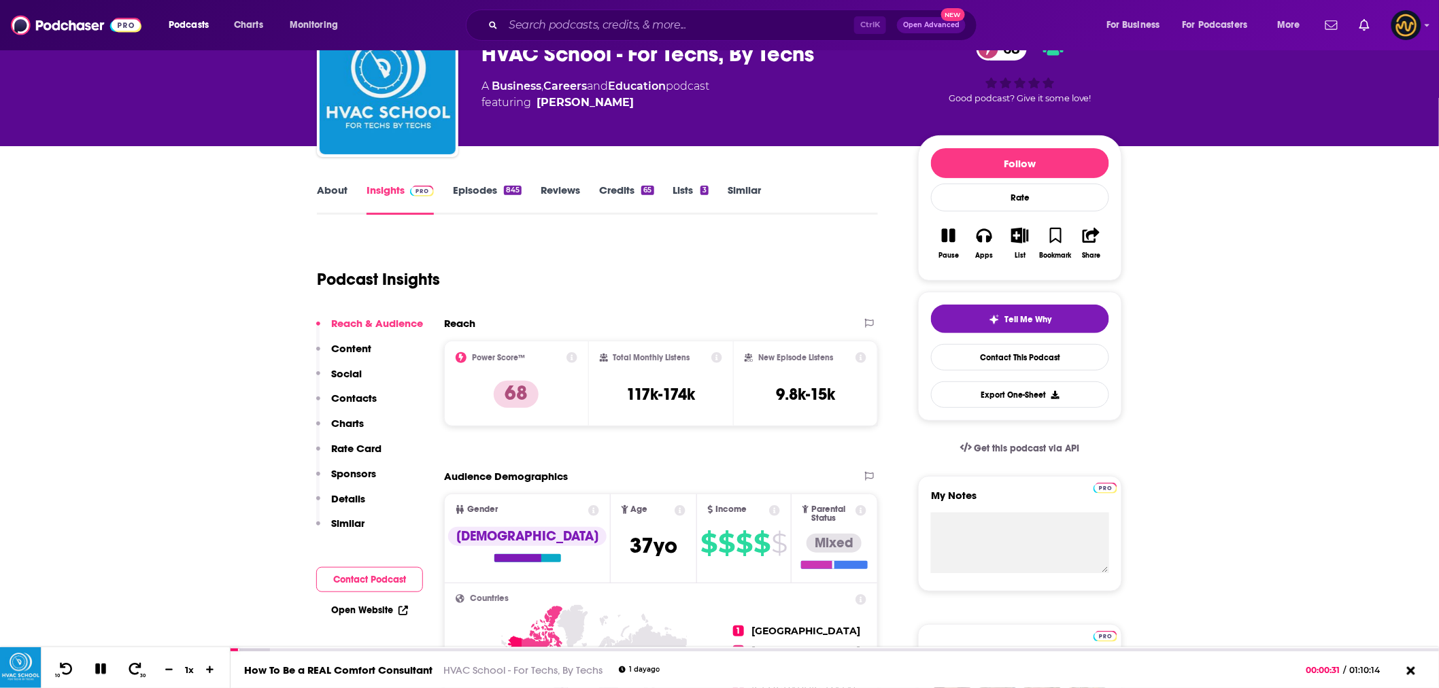
click at [342, 348] on p "Content" at bounding box center [351, 348] width 40 height 13
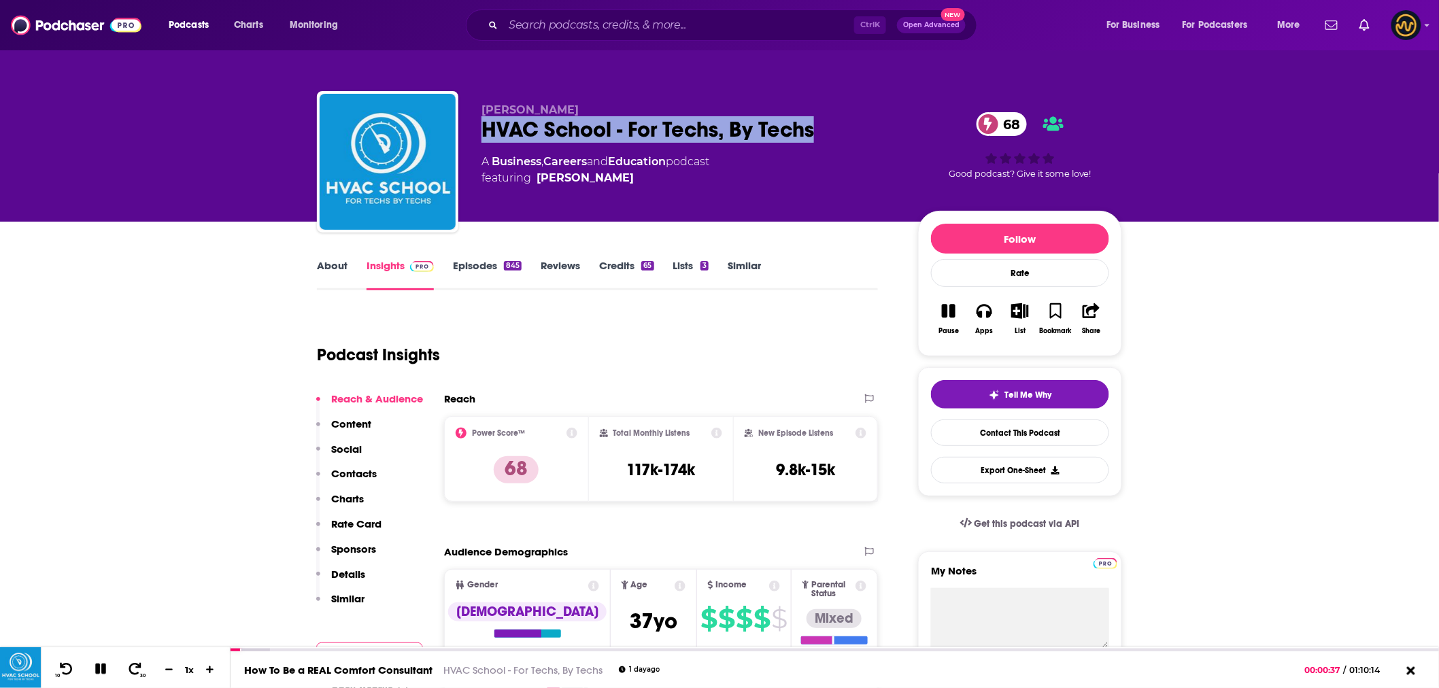
drag, startPoint x: 486, startPoint y: 135, endPoint x: 815, endPoint y: 126, distance: 328.6
click at [815, 126] on div "HVAC School - For Techs, By Techs 68" at bounding box center [688, 129] width 415 height 27
copy h2 "HVAC School - For Techs, By Techs"
click at [658, 138] on div "HVAC School - For Techs, By Techs 68" at bounding box center [688, 129] width 415 height 27
click at [102, 669] on icon at bounding box center [100, 669] width 11 height 11
